Goal: Navigation & Orientation: Find specific page/section

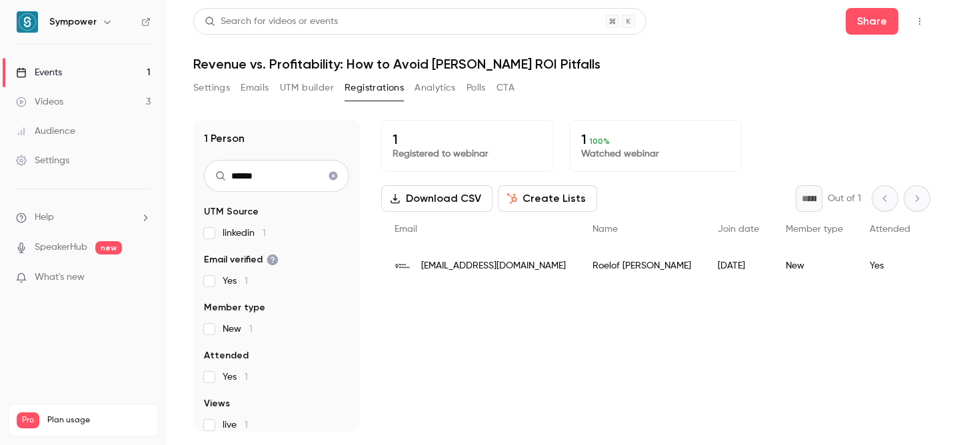
click at [149, 76] on link "Events 1" at bounding box center [83, 72] width 167 height 29
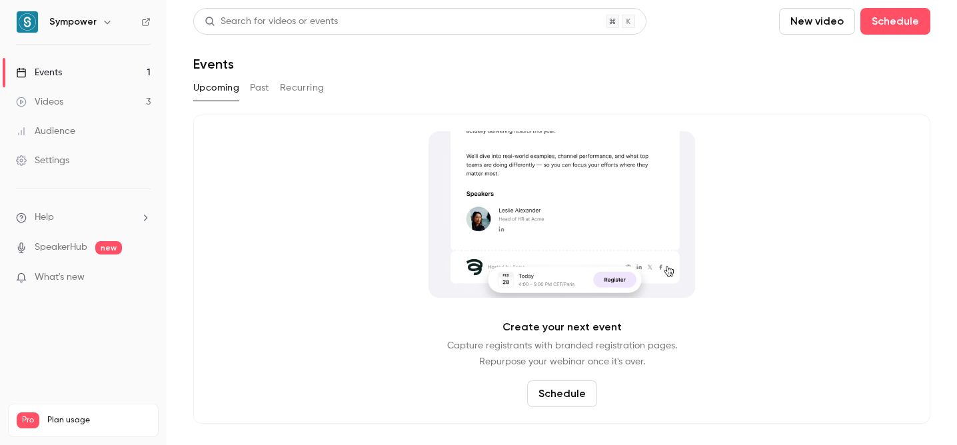
click at [268, 91] on button "Past" at bounding box center [259, 87] width 19 height 21
